Goal: Download file/media

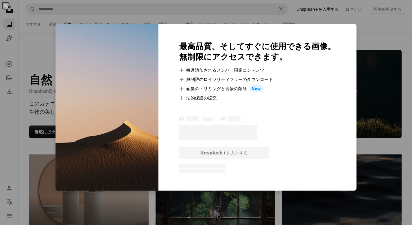
scroll to position [308, 0]
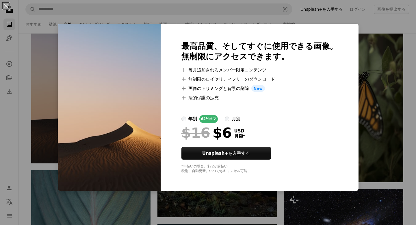
click at [47, 63] on div "An X shape 最高品質、そしてすぐに使用できる画像。 無制限にアクセスできます。 A plus sign 毎月追加されるメンバー限定コンテンツ A p…" at bounding box center [208, 112] width 416 height 225
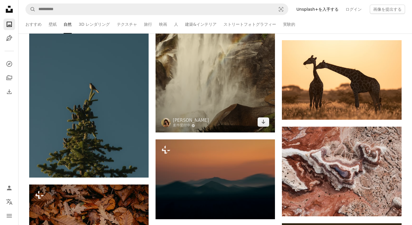
scroll to position [989, 0]
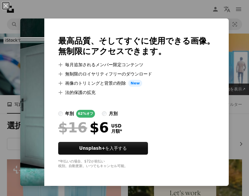
scroll to position [250, 0]
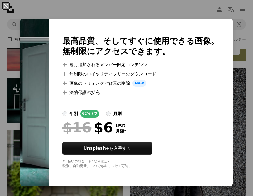
click at [6, 5] on button "An X shape" at bounding box center [5, 5] width 7 height 7
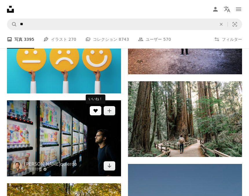
scroll to position [542, 0]
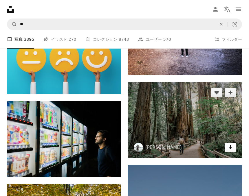
click at [228, 147] on icon "Arrow pointing down" at bounding box center [230, 147] width 5 height 7
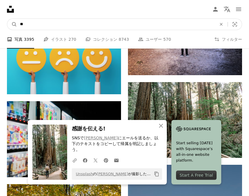
click at [120, 26] on input "**" at bounding box center [116, 24] width 198 height 11
type input "*"
type input "*****"
click at [7, 19] on button "A magnifying glass" at bounding box center [12, 24] width 10 height 11
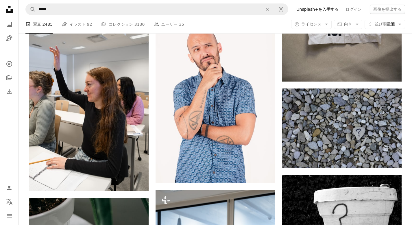
scroll to position [355, 0]
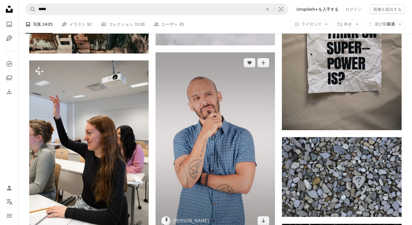
click at [225, 116] on img at bounding box center [215, 141] width 119 height 179
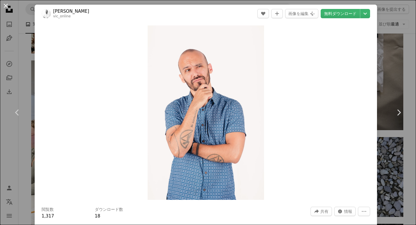
click at [6, 6] on button "An X shape" at bounding box center [5, 5] width 7 height 7
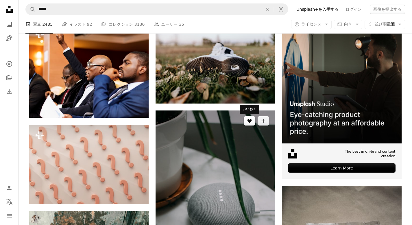
scroll to position [216, 0]
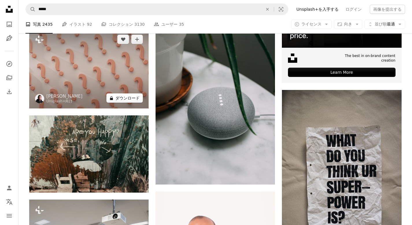
click at [132, 97] on button "A lock ダウンロード" at bounding box center [124, 97] width 36 height 9
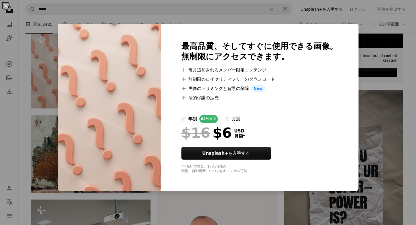
click at [5, 6] on button "An X shape" at bounding box center [5, 5] width 7 height 7
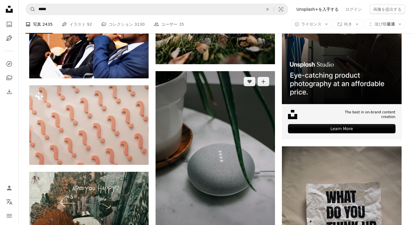
scroll to position [40, 0]
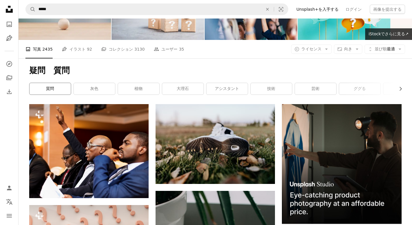
click at [48, 88] on link "質問" at bounding box center [49, 89] width 41 height 12
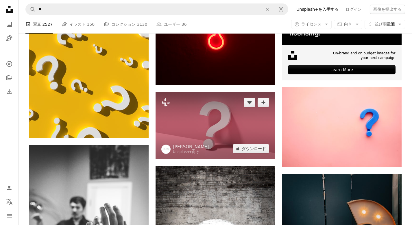
scroll to position [222, 0]
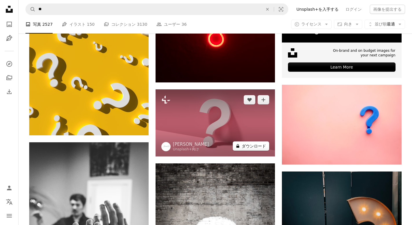
click at [248, 144] on button "A lock ダウンロード" at bounding box center [251, 145] width 36 height 9
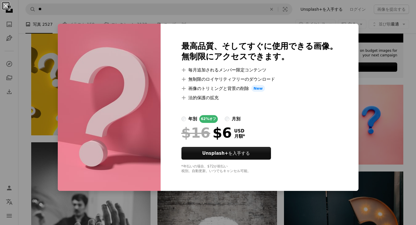
click at [9, 8] on button "An X shape" at bounding box center [5, 5] width 7 height 7
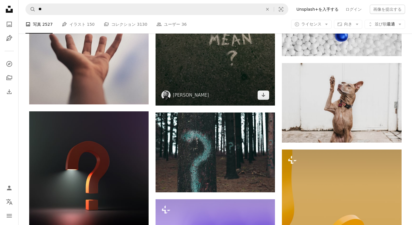
scroll to position [516, 0]
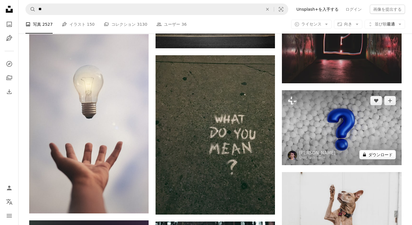
click at [248, 157] on button "A lock ダウンロード" at bounding box center [377, 154] width 36 height 9
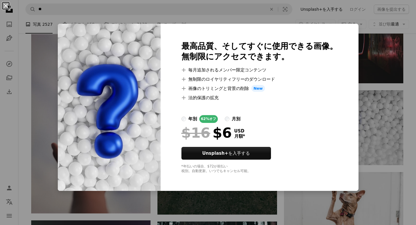
click at [8, 7] on button "An X shape" at bounding box center [5, 5] width 7 height 7
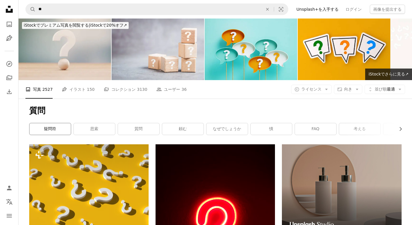
click at [56, 127] on link "疑問符" at bounding box center [49, 129] width 41 height 12
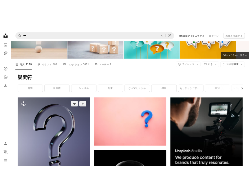
scroll to position [108, 0]
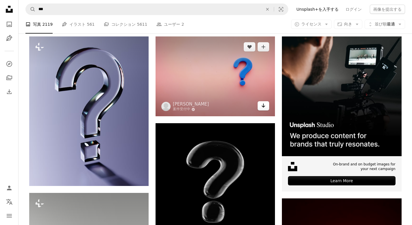
click at [248, 106] on icon "Arrow pointing down" at bounding box center [263, 105] width 5 height 7
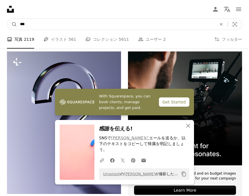
click at [69, 22] on input "***" at bounding box center [116, 24] width 198 height 11
type input "*"
type input "****"
click at [7, 19] on button "A magnifying glass" at bounding box center [12, 24] width 10 height 11
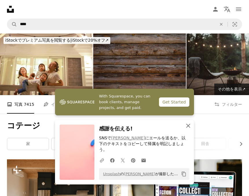
click at [185, 126] on icon "An X shape" at bounding box center [188, 125] width 7 height 7
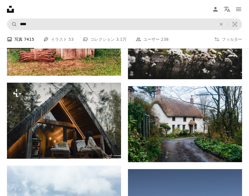
scroll to position [945, 0]
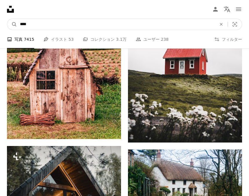
click at [74, 22] on input "****" at bounding box center [116, 24] width 198 height 11
type input "********"
click button "A magnifying glass" at bounding box center [12, 24] width 10 height 11
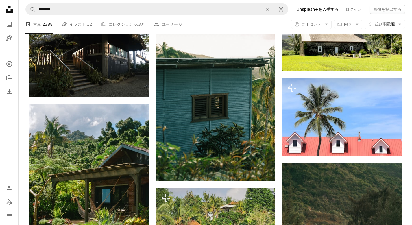
scroll to position [501, 0]
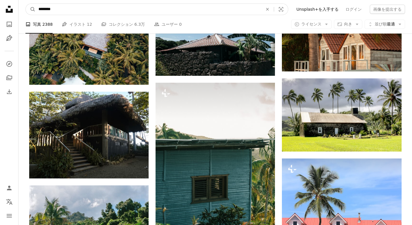
drag, startPoint x: 101, startPoint y: 9, endPoint x: 12, endPoint y: 6, distance: 89.7
type input "******"
click button "A magnifying glass" at bounding box center [31, 9] width 10 height 11
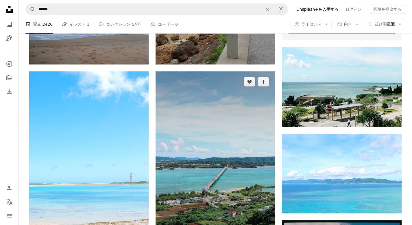
scroll to position [258, 0]
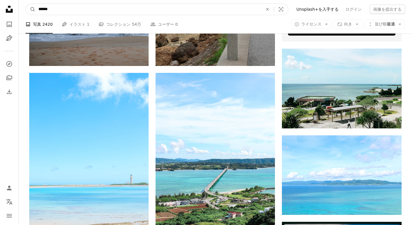
click at [79, 9] on input "******" at bounding box center [149, 9] width 226 height 11
type input "**********"
click button "A magnifying glass" at bounding box center [31, 9] width 10 height 11
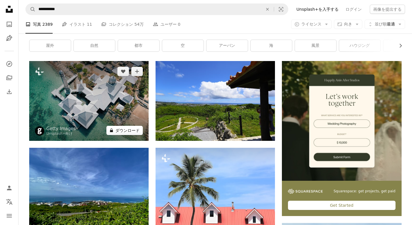
scroll to position [82, 0]
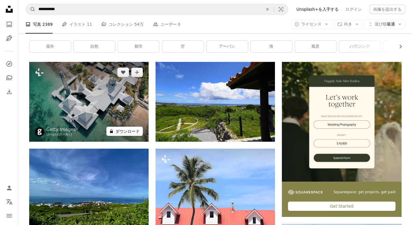
click at [126, 132] on button "A lock ダウンロード" at bounding box center [124, 131] width 36 height 9
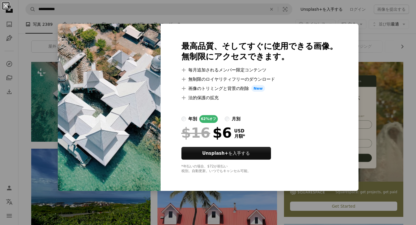
click at [5, 4] on button "An X shape" at bounding box center [5, 5] width 7 height 7
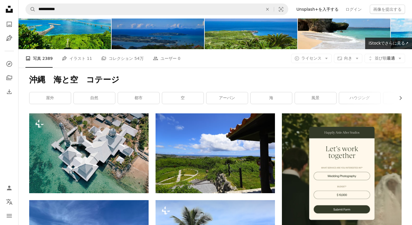
scroll to position [25, 0]
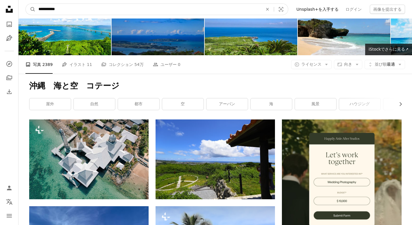
drag, startPoint x: 91, startPoint y: 10, endPoint x: 51, endPoint y: 10, distance: 39.9
click at [51, 10] on input "**********" at bounding box center [149, 9] width 226 height 11
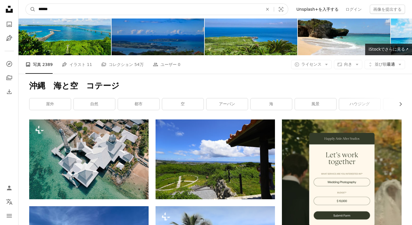
type input "*****"
click button "A magnifying glass" at bounding box center [31, 9] width 10 height 11
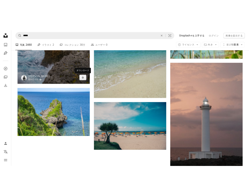
scroll to position [794, 0]
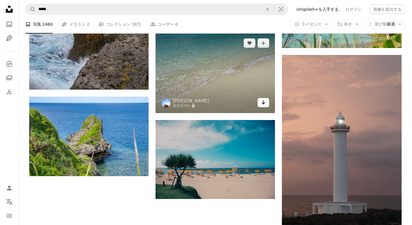
click at [248, 104] on icon "Arrow pointing down" at bounding box center [263, 102] width 5 height 7
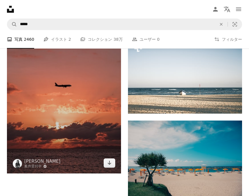
scroll to position [1332, 0]
